Goal: Find specific page/section: Find specific page/section

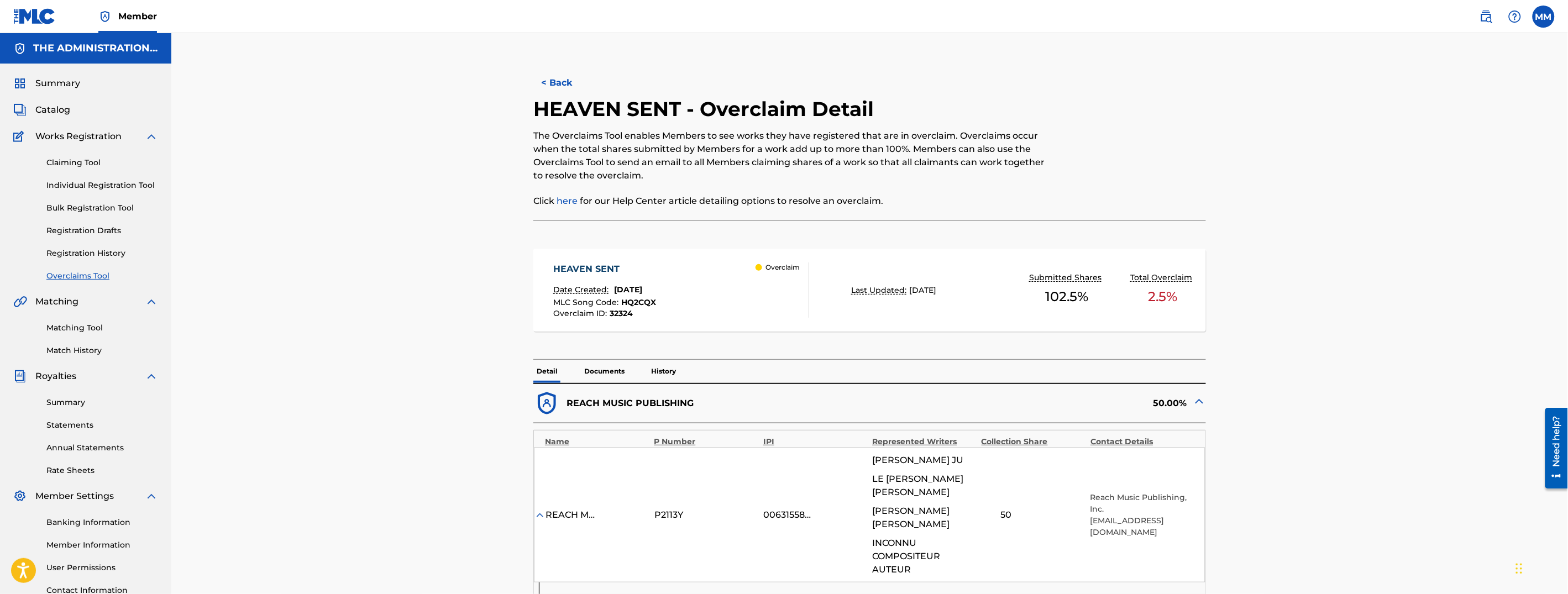
click at [52, 111] on span "Catalog" at bounding box center [52, 110] width 35 height 13
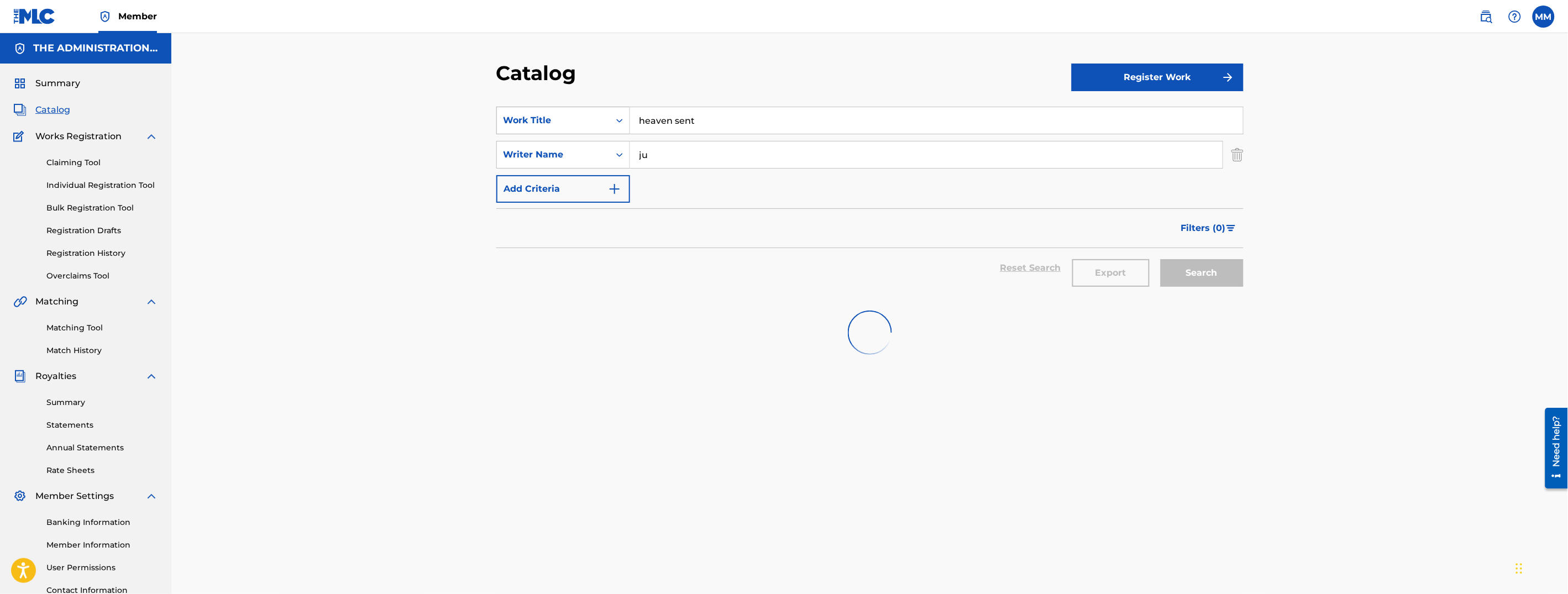
click at [542, 121] on div "Work Title" at bounding box center [553, 121] width 99 height 13
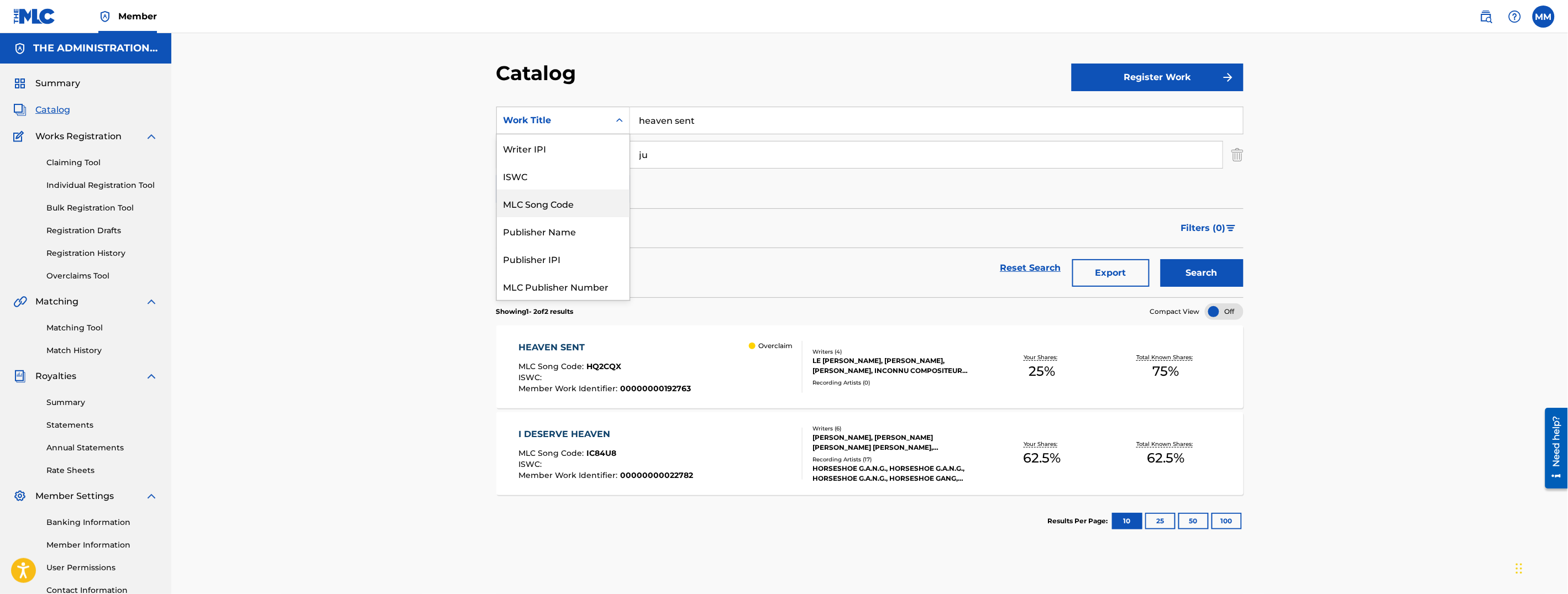
click at [551, 197] on div "MLC Song Code" at bounding box center [563, 203] width 133 height 27
drag, startPoint x: 658, startPoint y: 154, endPoint x: 620, endPoint y: 148, distance: 38.5
click at [620, 148] on div "SearchWithCriteriaaac81ae4-571e-44ce-b75b-39999f3d4eed Writer Name ju" at bounding box center [870, 155] width 747 height 27
click at [1242, 156] on img "Search Form" at bounding box center [1237, 155] width 12 height 27
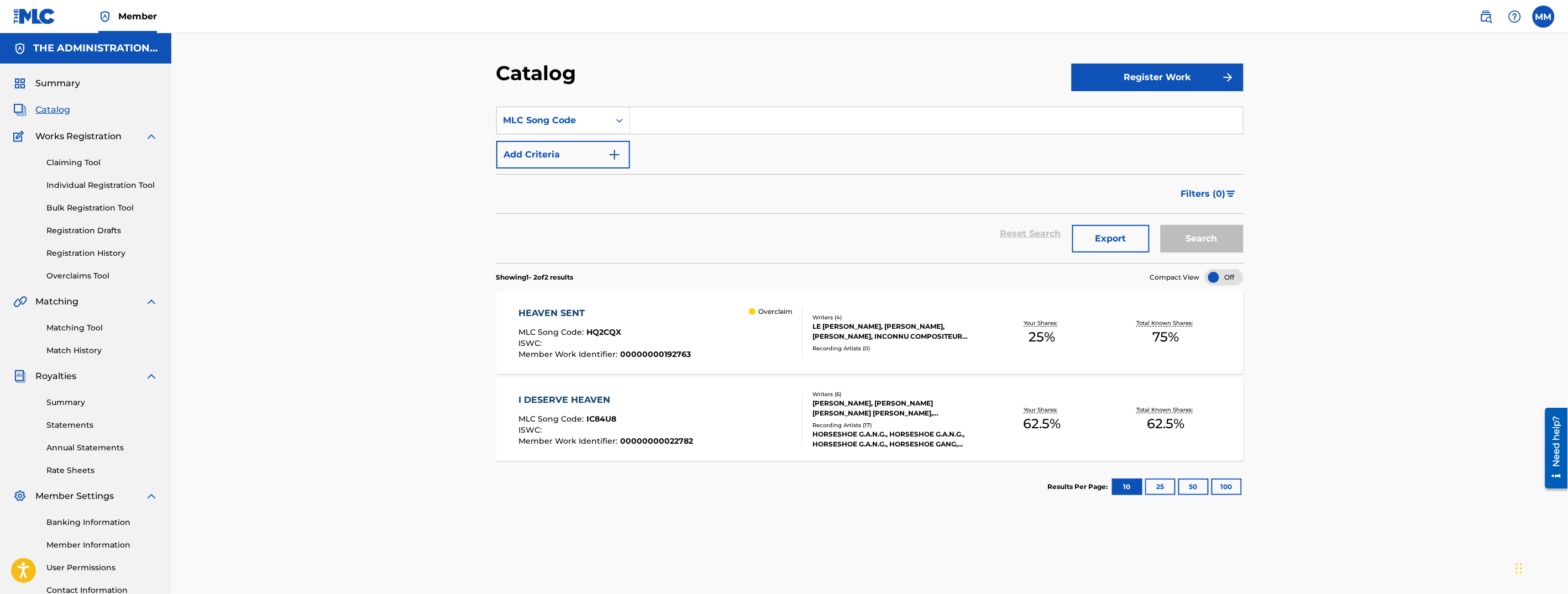
click at [802, 116] on input "Search Form" at bounding box center [936, 121] width 613 height 27
paste input "AA4DOU"
type input "AA4DOU"
click at [1208, 244] on button "Search" at bounding box center [1202, 239] width 83 height 27
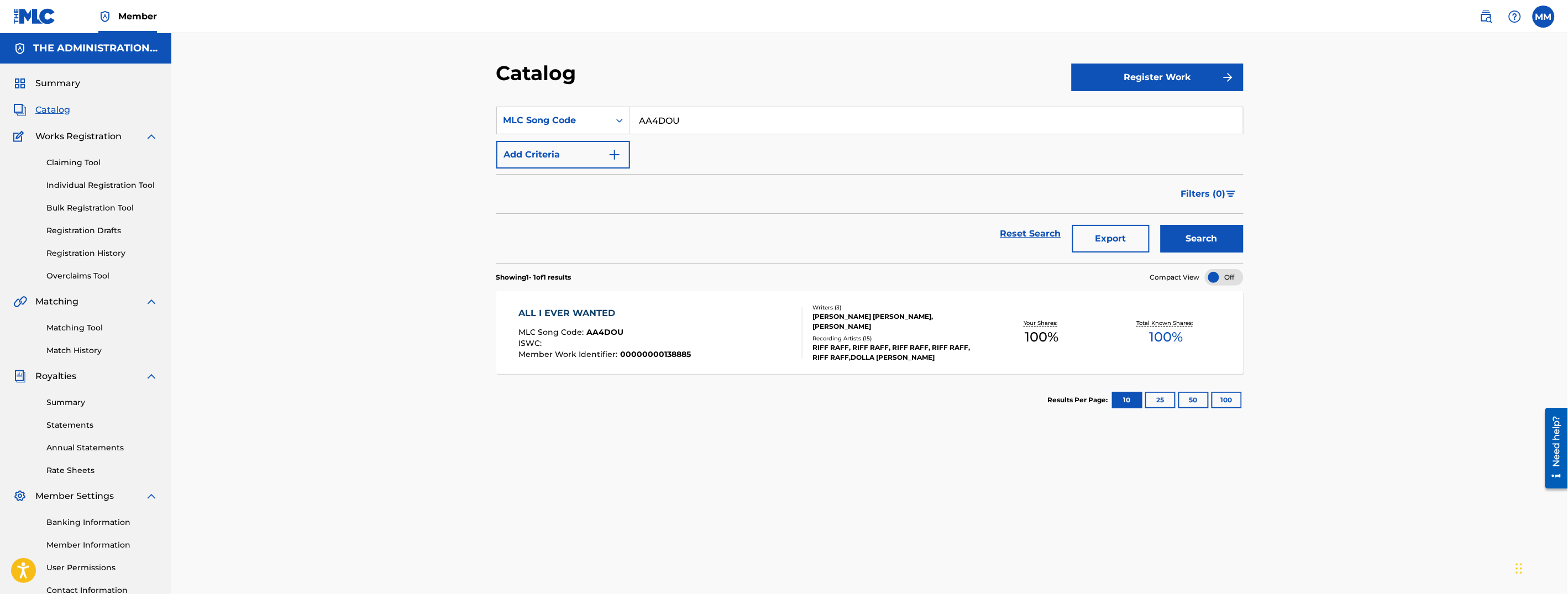
click at [696, 328] on div "ALL I EVER WANTED MLC Song Code : AA4DOU ISWC : Member Work Identifier : 000000…" at bounding box center [660, 332] width 284 height 52
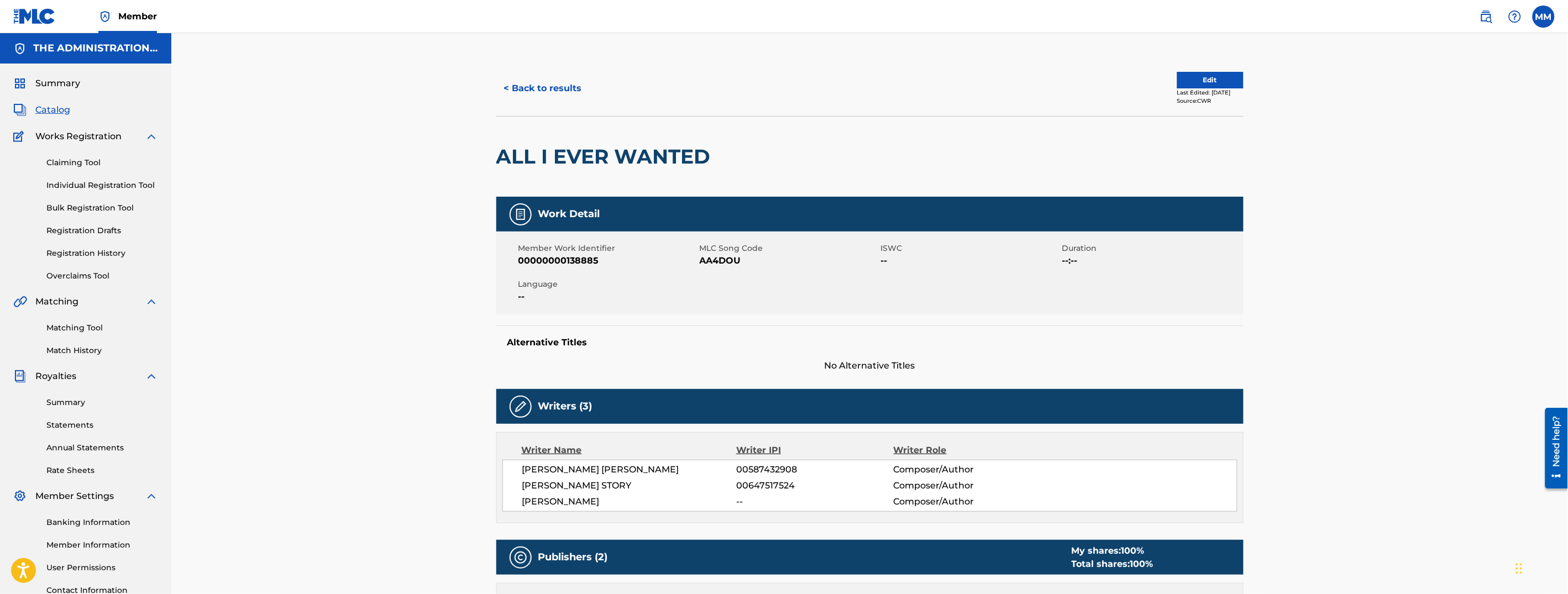
click at [540, 83] on button "< Back to results" at bounding box center [542, 88] width 93 height 27
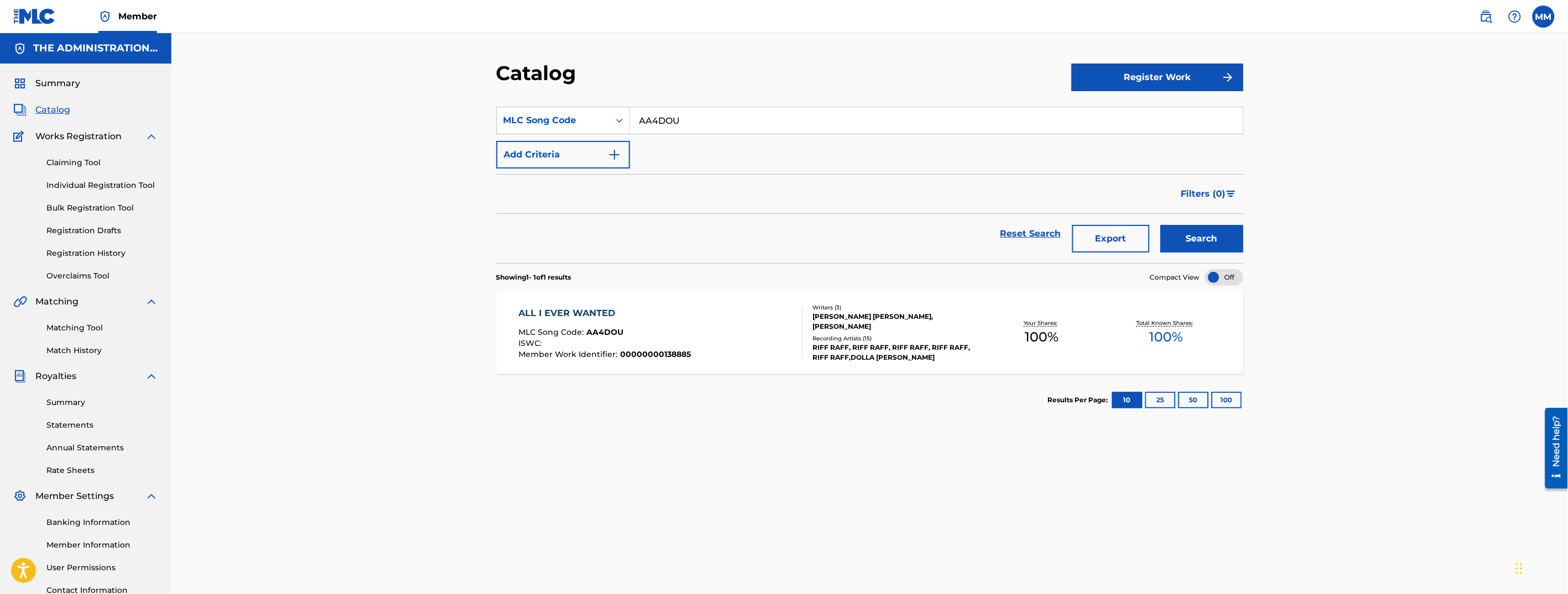
drag, startPoint x: 673, startPoint y: 117, endPoint x: 559, endPoint y: 105, distance: 114.6
click at [589, 109] on div "SearchWithCriteriae6eba78e-d78e-4c34-81b3-800616a113f4 MLC Song Code AA4DOU" at bounding box center [870, 120] width 747 height 27
paste input "4A0IDA"
type input "4A0IDA"
drag, startPoint x: 1175, startPoint y: 251, endPoint x: 1229, endPoint y: 188, distance: 83.0
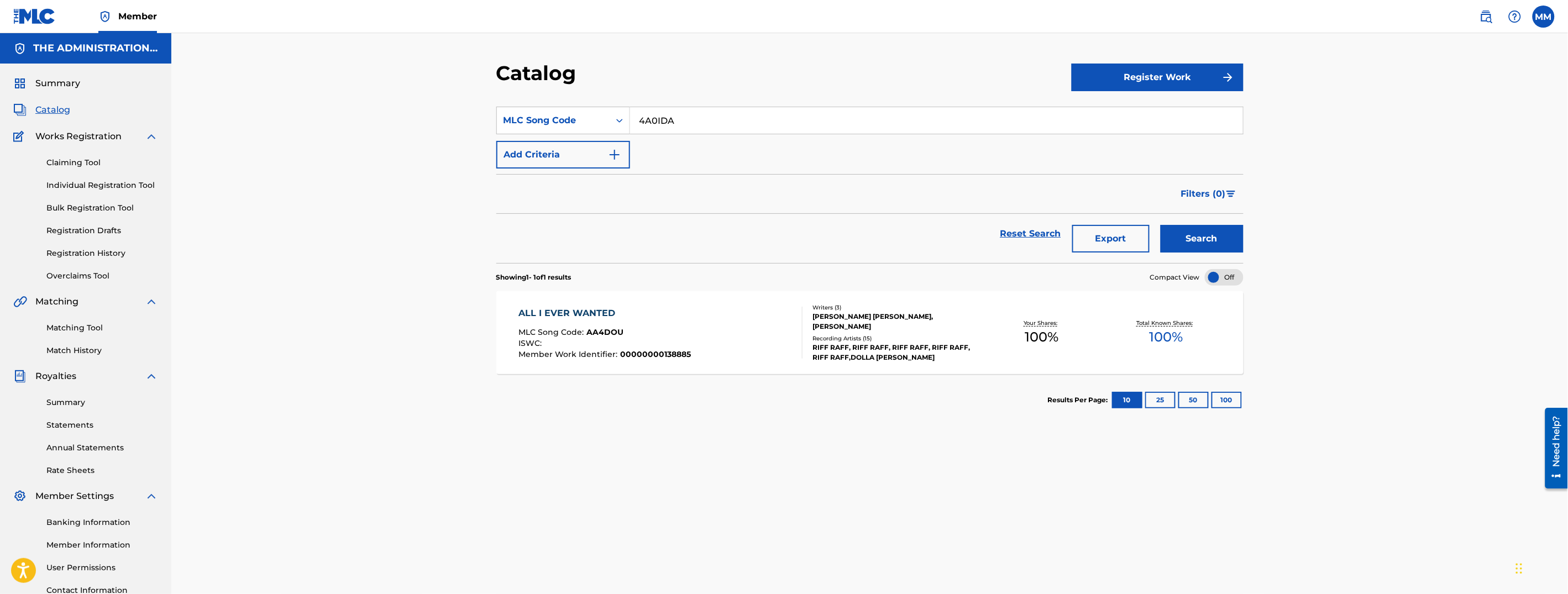
click at [1175, 250] on button "Search" at bounding box center [1202, 239] width 83 height 27
click at [720, 296] on div "4 MILLION MLC Song Code : 4A0IDA ISWC : Member Work Identifier : 00000000138884…" at bounding box center [870, 333] width 747 height 83
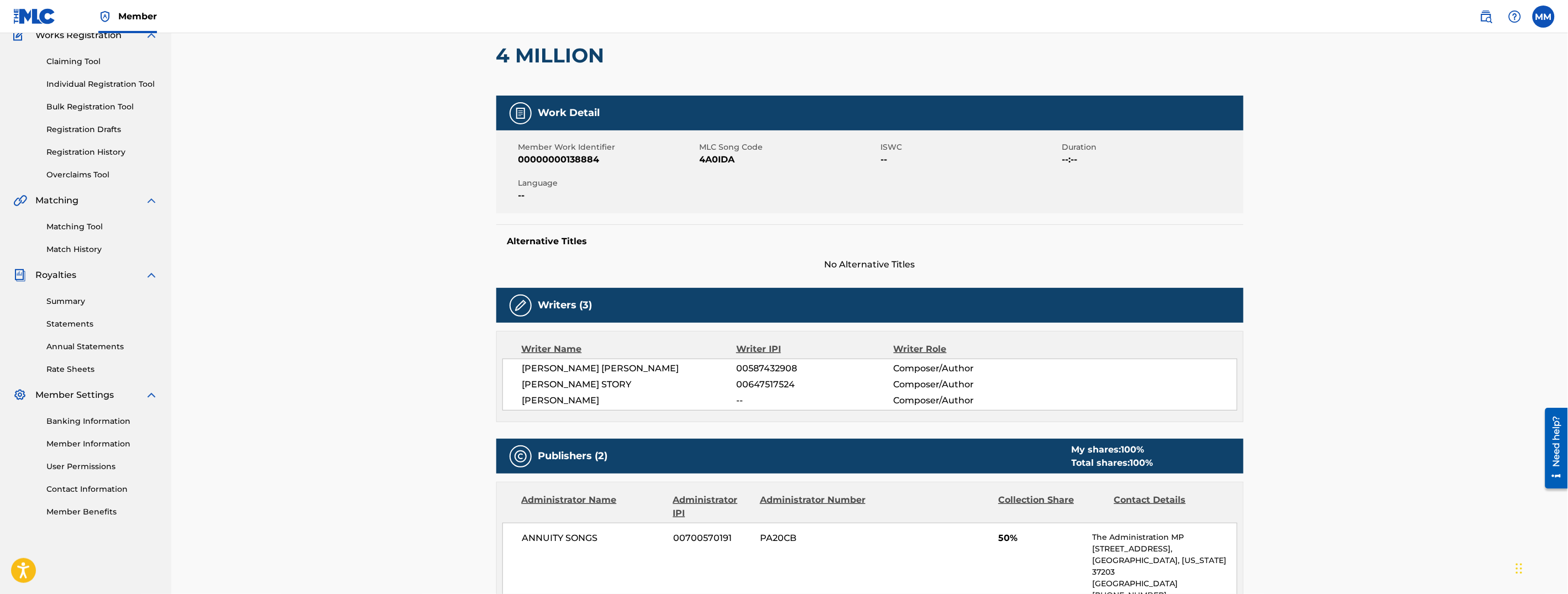
scroll to position [26, 0]
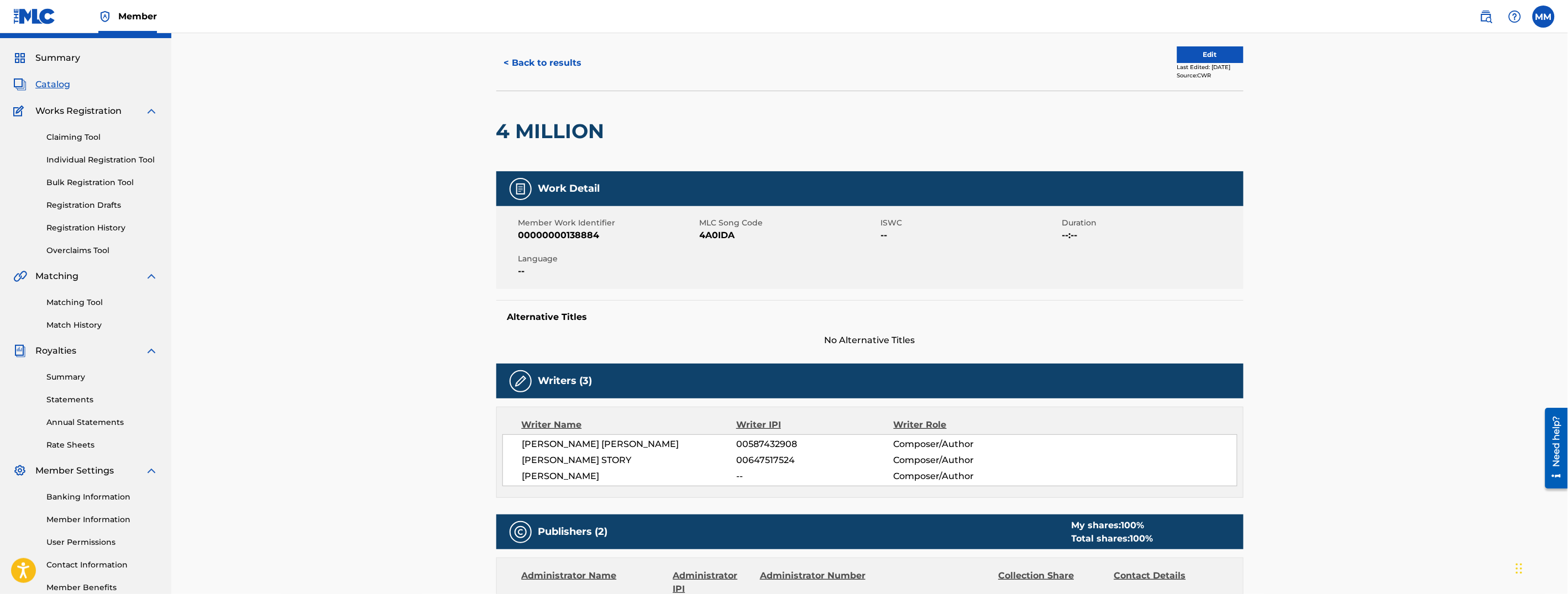
click at [533, 67] on button "< Back to results" at bounding box center [542, 63] width 93 height 27
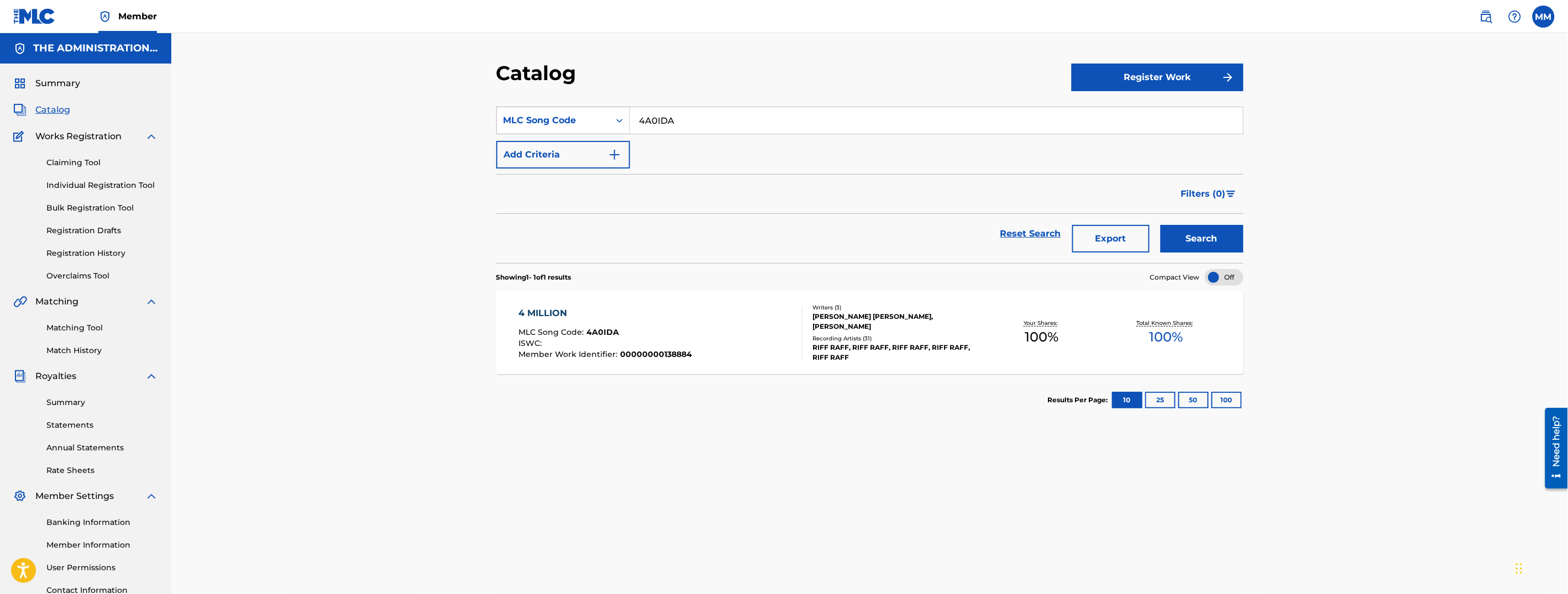
drag, startPoint x: 690, startPoint y: 127, endPoint x: 542, endPoint y: 110, distance: 149.0
click at [544, 110] on div "SearchWithCriteriae6eba78e-d78e-4c34-81b3-800616a113f4 MLC Song Code 4A0IDA" at bounding box center [870, 120] width 747 height 27
paste input "LA5R0J"
type input "LA5R0J"
click at [1220, 242] on button "Search" at bounding box center [1202, 239] width 83 height 27
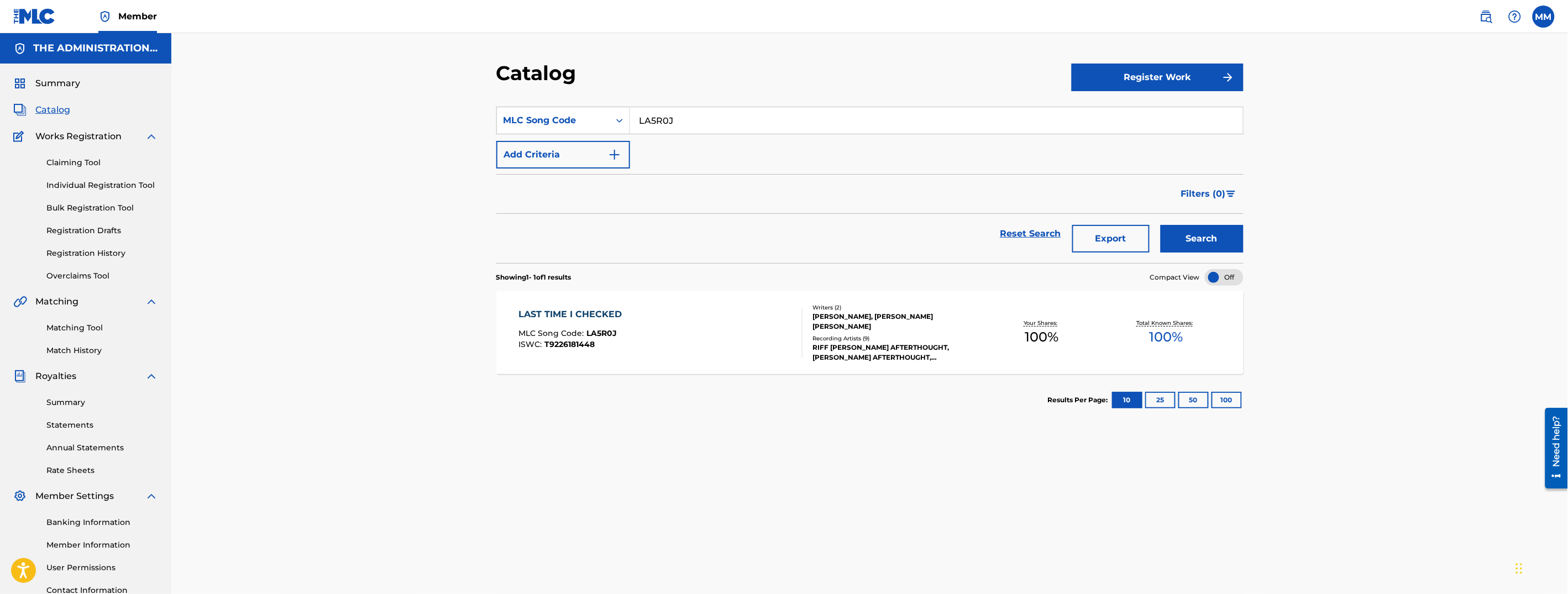
click at [643, 359] on div "LAST TIME I CHECKED MLC Song Code : LA5R0J ISWC : T9226181448 Writers ( 2 ) [PE…" at bounding box center [870, 333] width 747 height 83
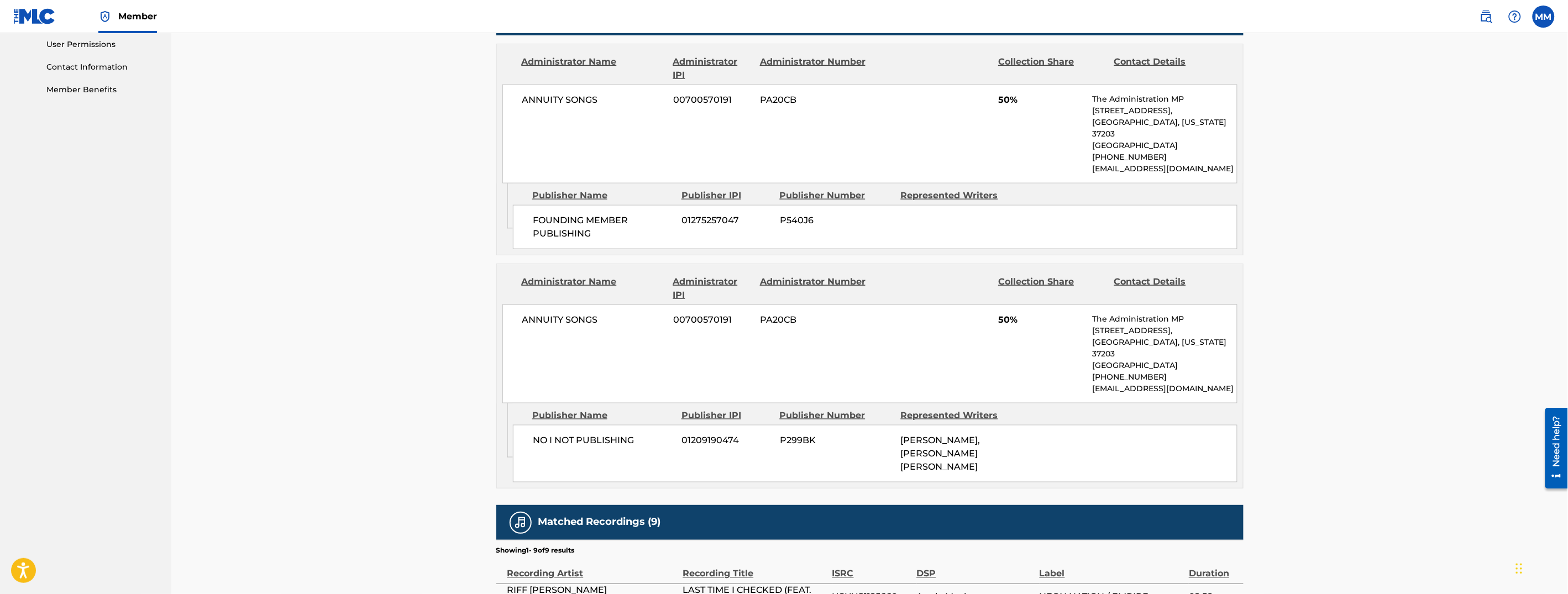
scroll to position [572, 0]
